Goal: Find specific page/section: Find specific page/section

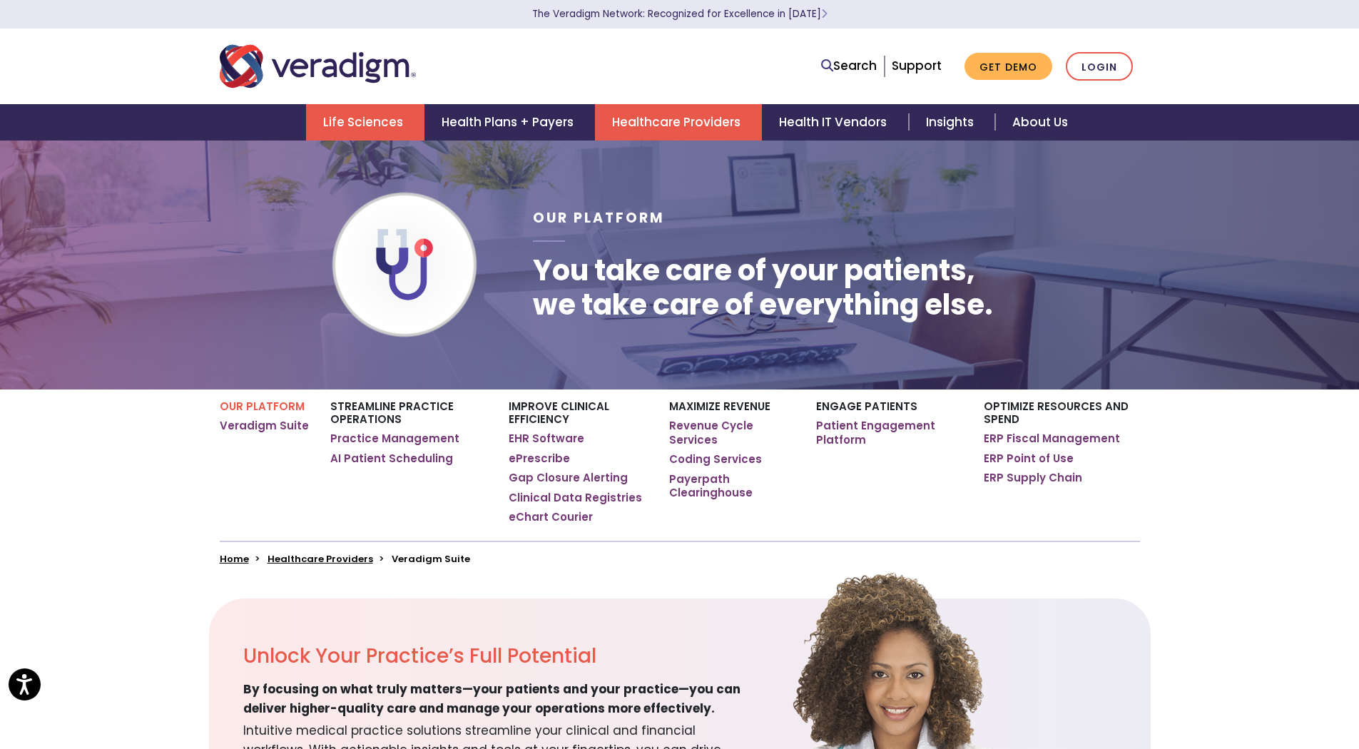
click at [403, 116] on link "Life Sciences" at bounding box center [365, 122] width 118 height 36
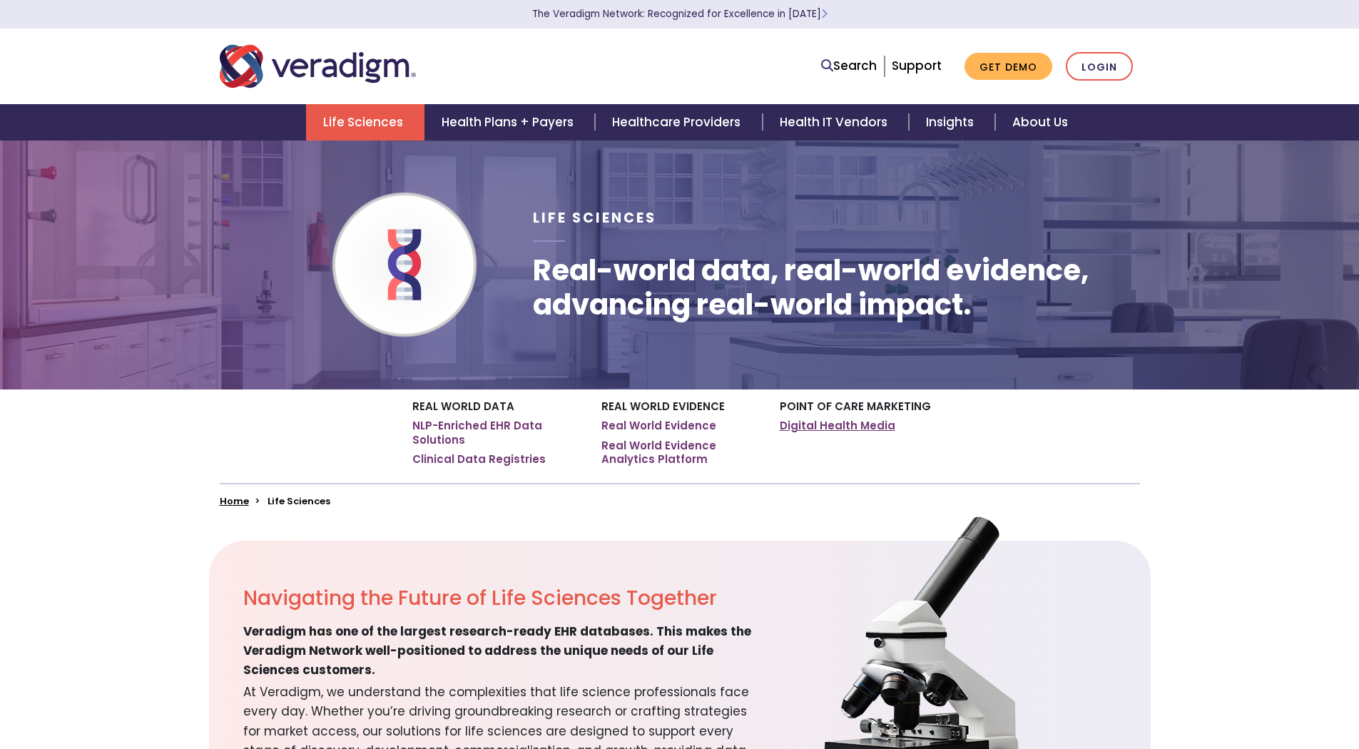
click at [872, 428] on link "Digital Health Media" at bounding box center [838, 426] width 116 height 14
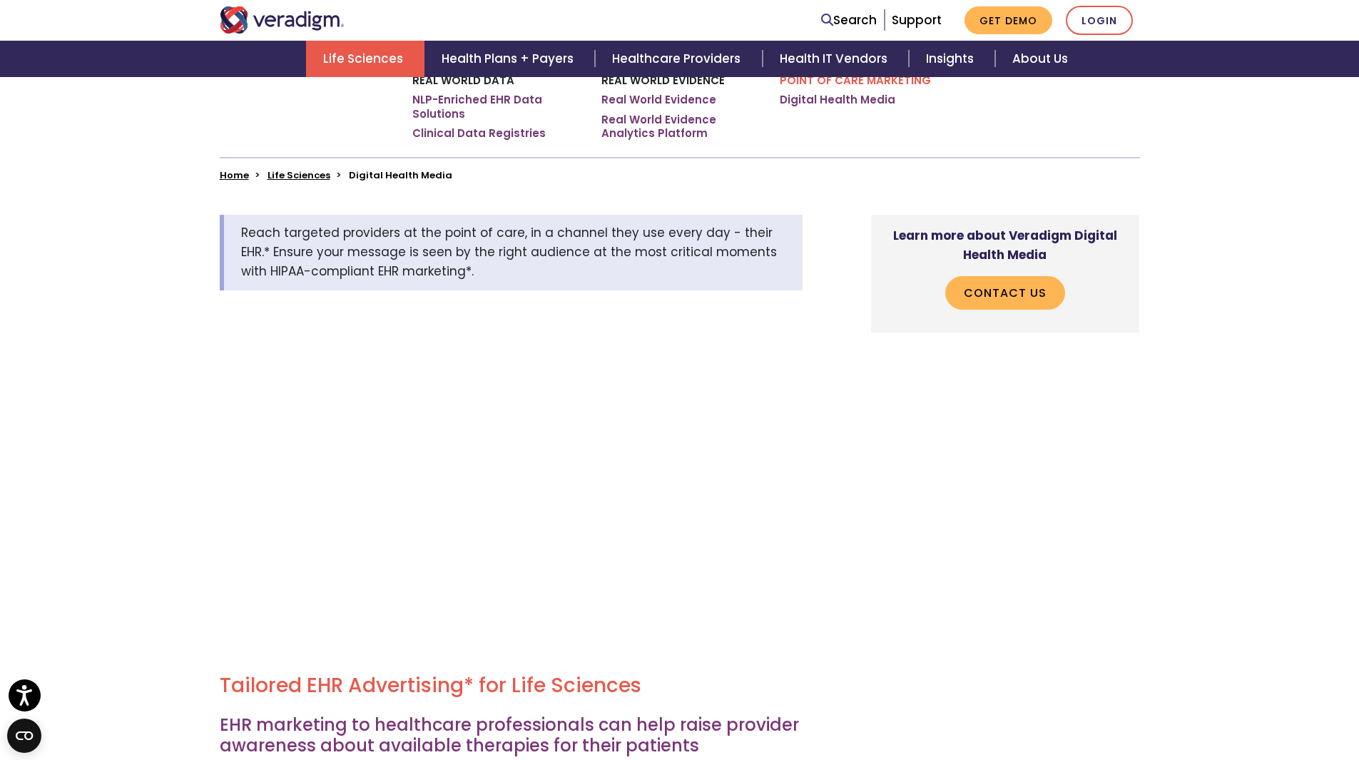
scroll to position [214, 0]
